Goal: Task Accomplishment & Management: Manage account settings

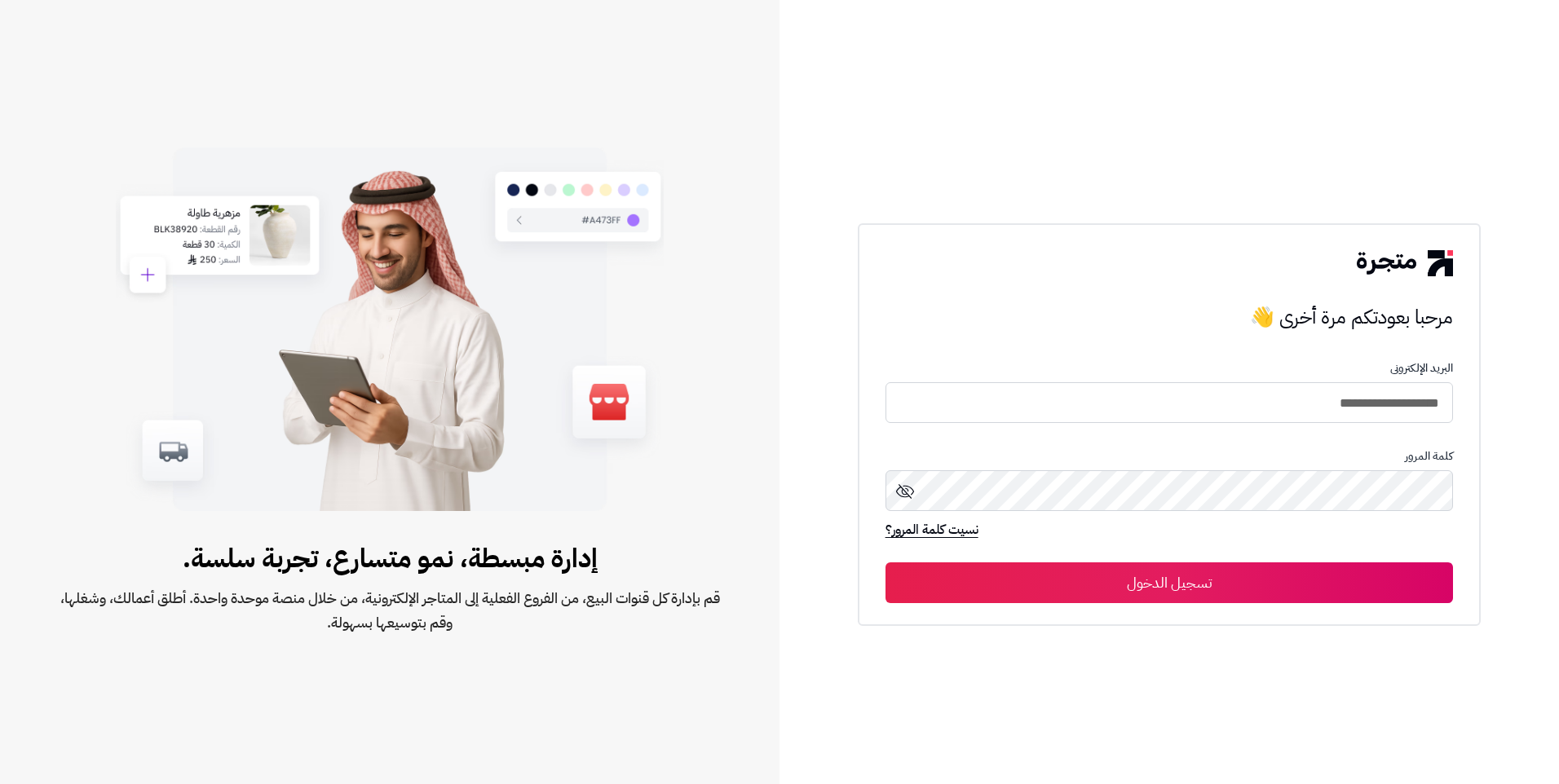
click at [1263, 581] on button "تسجيل الدخول" at bounding box center [1169, 582] width 568 height 41
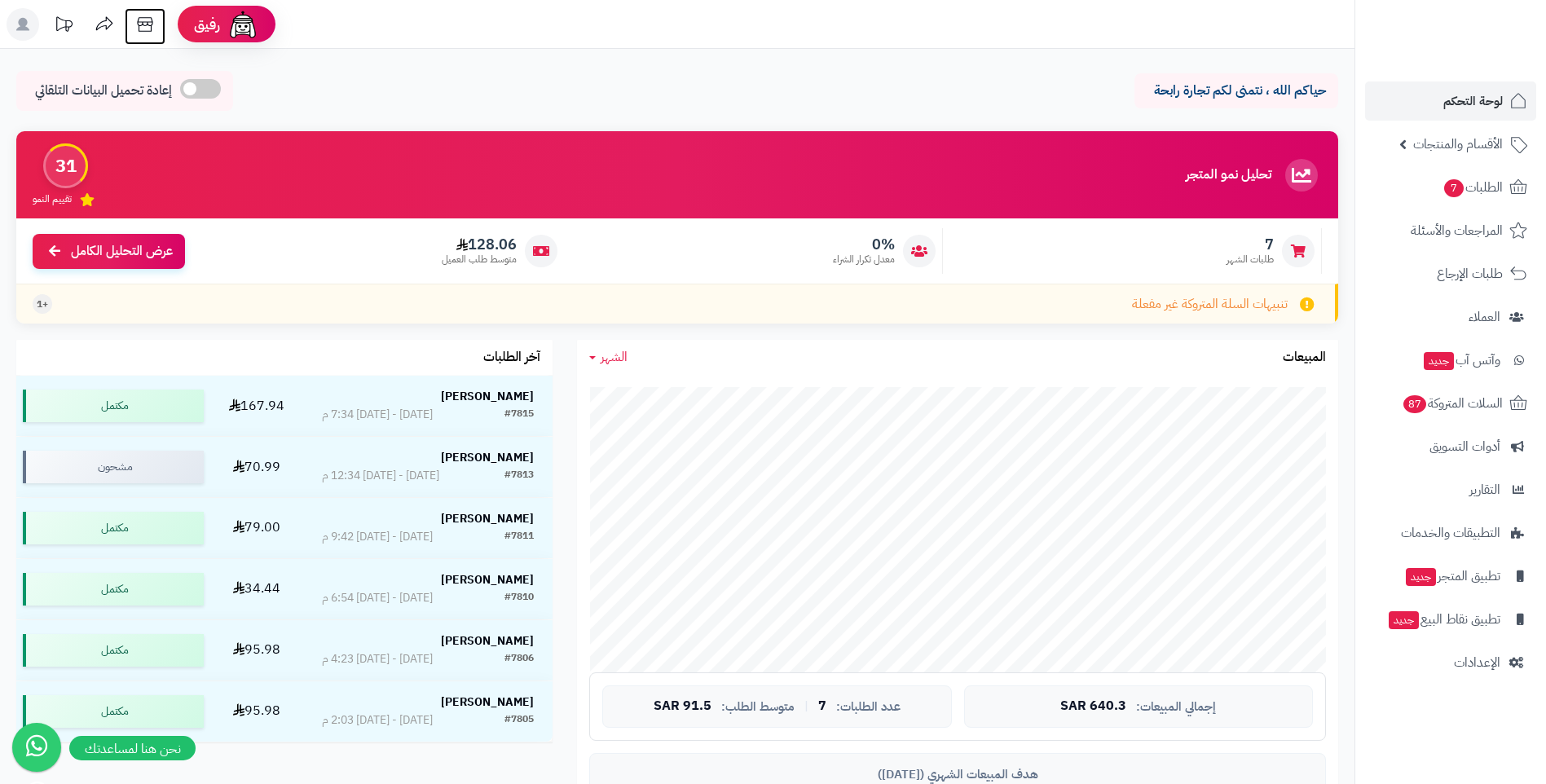
click at [142, 28] on icon at bounding box center [145, 24] width 33 height 33
click at [19, 23] on icon at bounding box center [22, 24] width 13 height 13
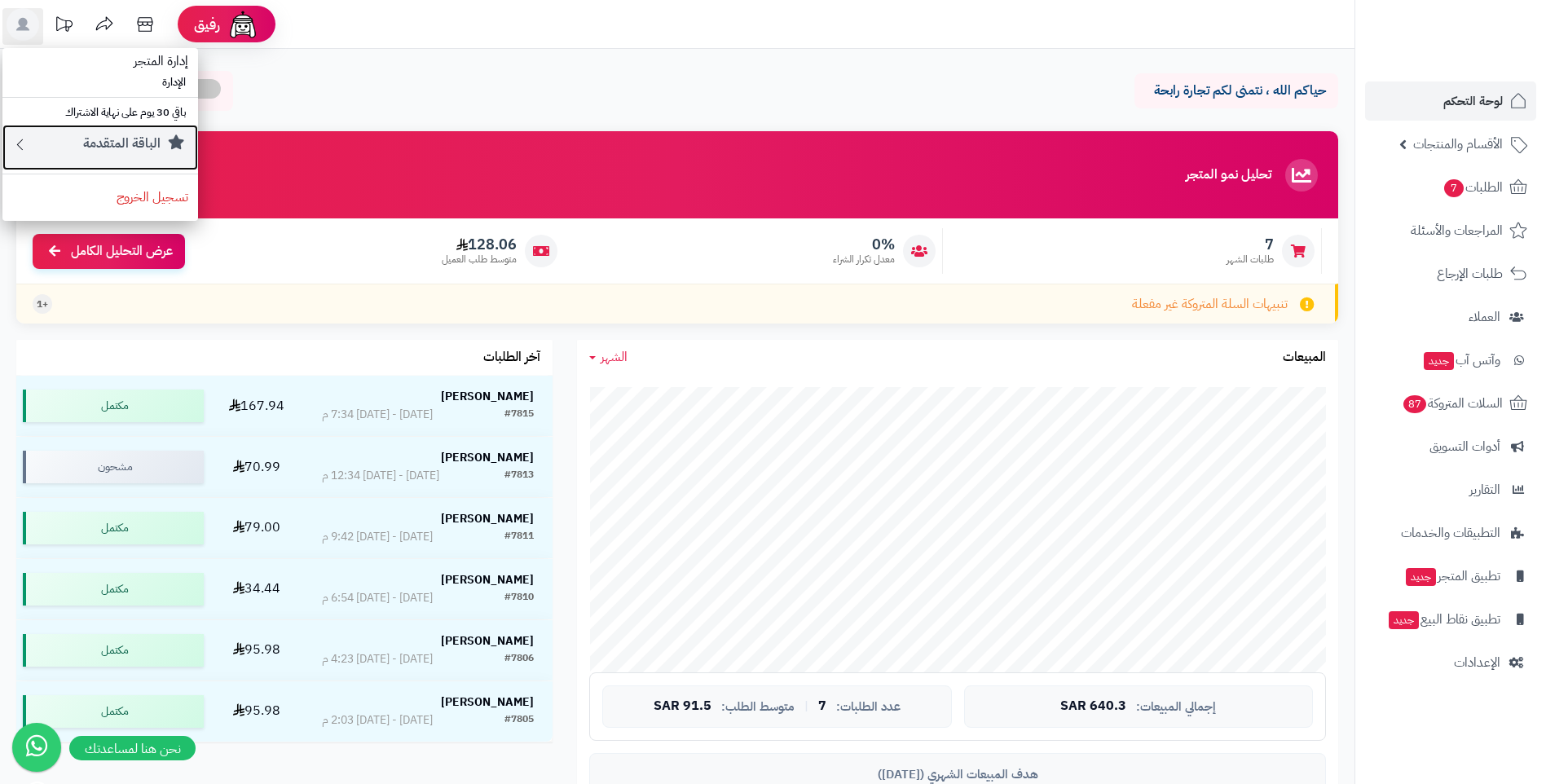
click at [120, 148] on small "الباقة المتقدمة" at bounding box center [122, 143] width 78 height 19
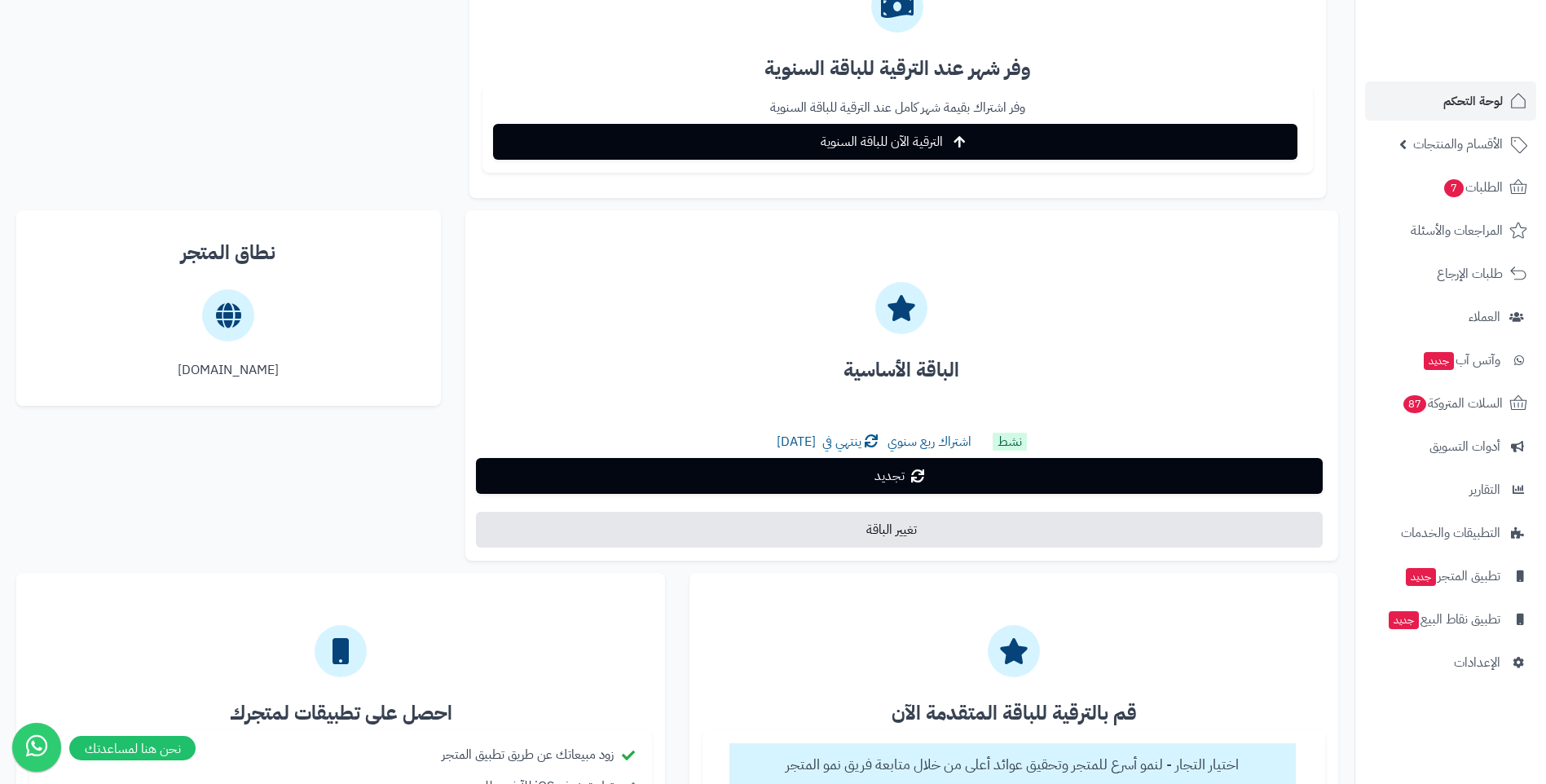
scroll to position [244, 0]
